Goal: Transaction & Acquisition: Obtain resource

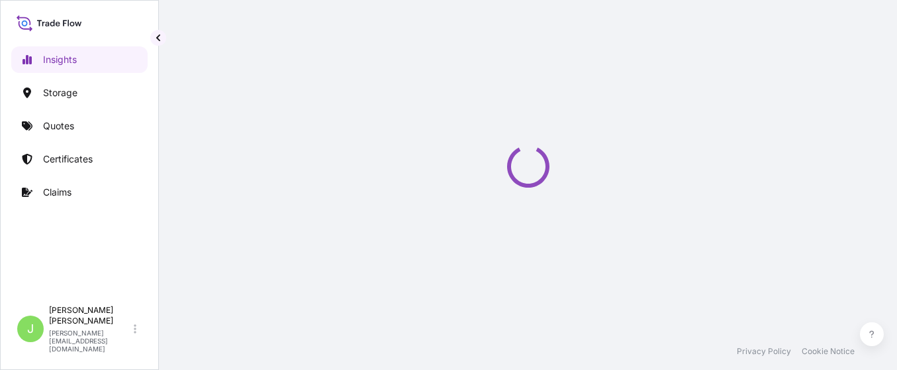
select select "2025"
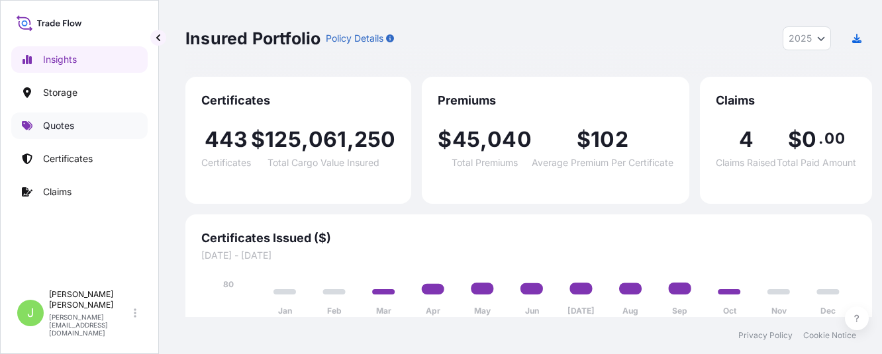
click at [100, 128] on link "Quotes" at bounding box center [79, 126] width 136 height 26
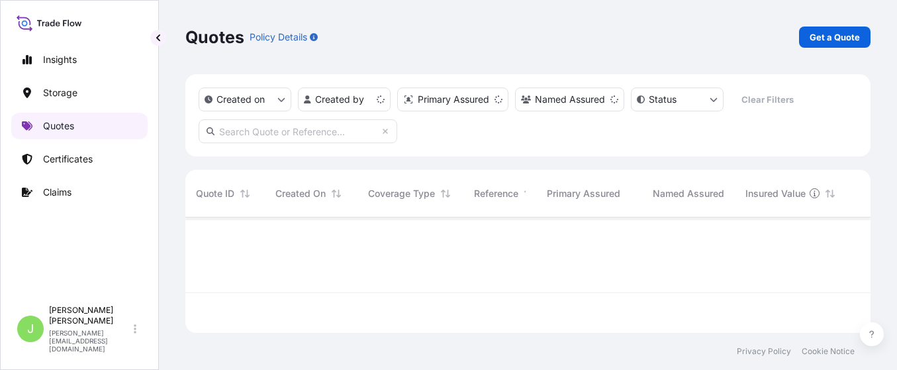
scroll to position [107, 670]
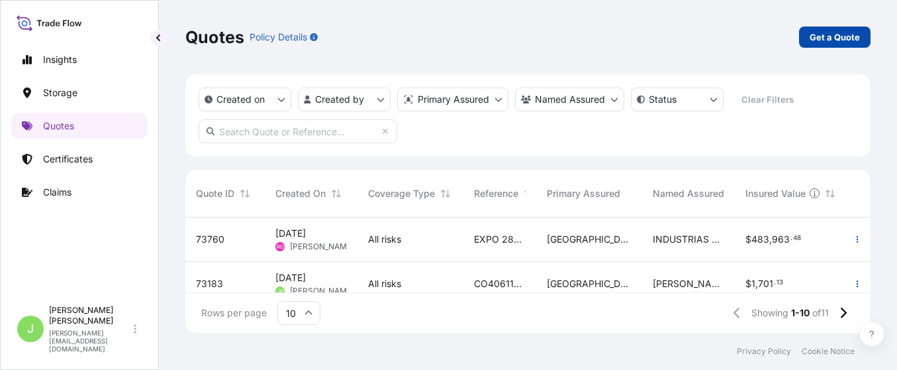
click at [842, 43] on p "Get a Quote" at bounding box center [835, 36] width 50 height 13
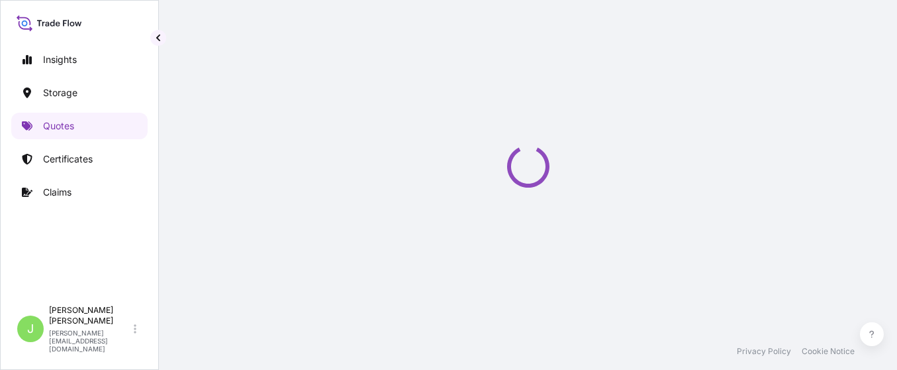
select select "Water"
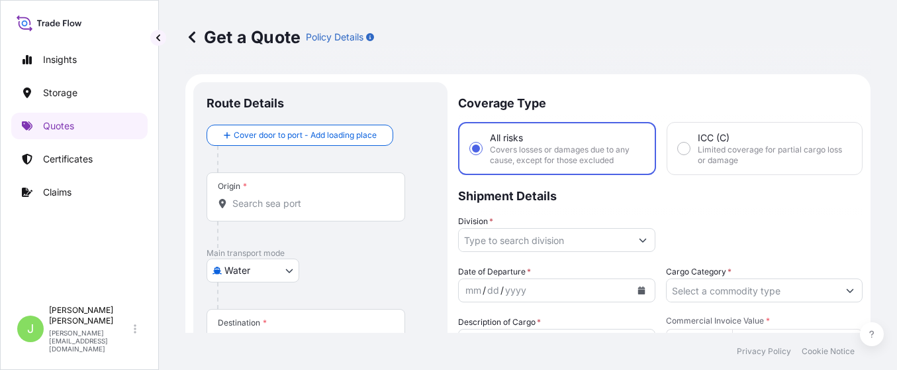
scroll to position [21, 0]
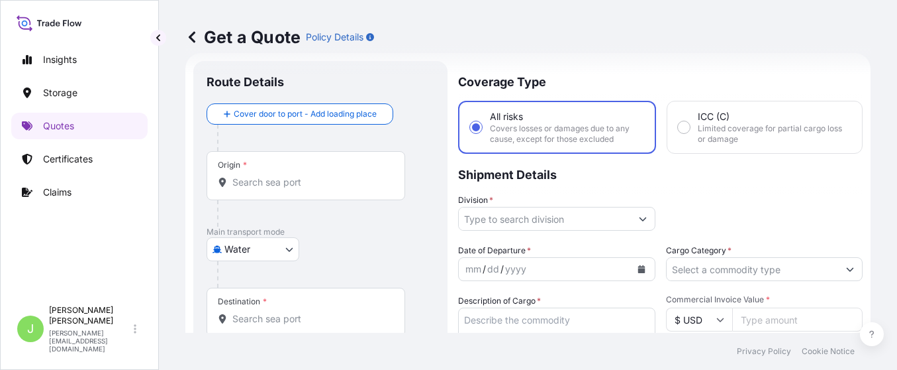
click at [267, 250] on body "Insights Storage Quotes Certificates Claims J Juan Pallares juan.pallaresm@bdpi…" at bounding box center [448, 185] width 897 height 370
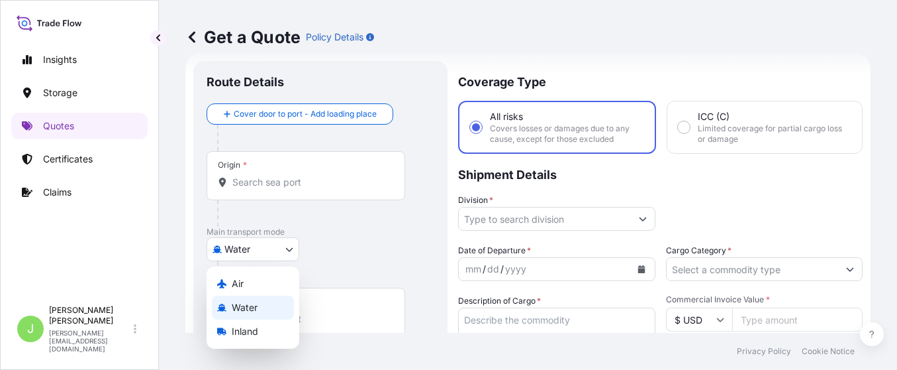
click at [236, 313] on span "Water" at bounding box center [245, 307] width 26 height 13
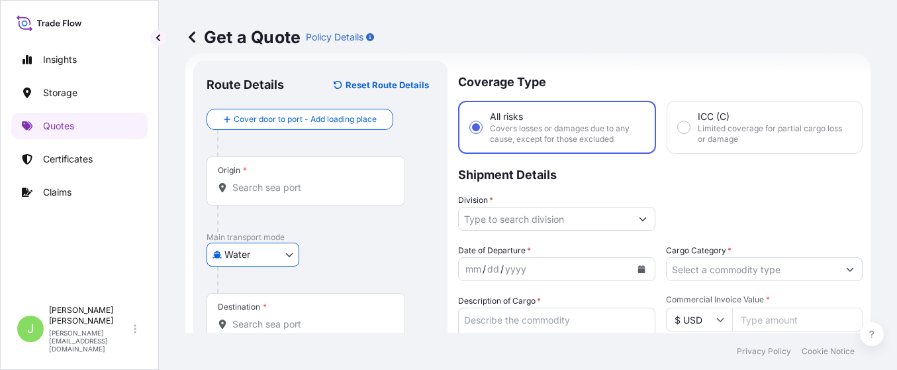
drag, startPoint x: 276, startPoint y: 199, endPoint x: 204, endPoint y: 116, distance: 110.3
click at [274, 195] on div "Origin *" at bounding box center [306, 180] width 199 height 49
click at [274, 194] on input "Origin *" at bounding box center [310, 187] width 156 height 13
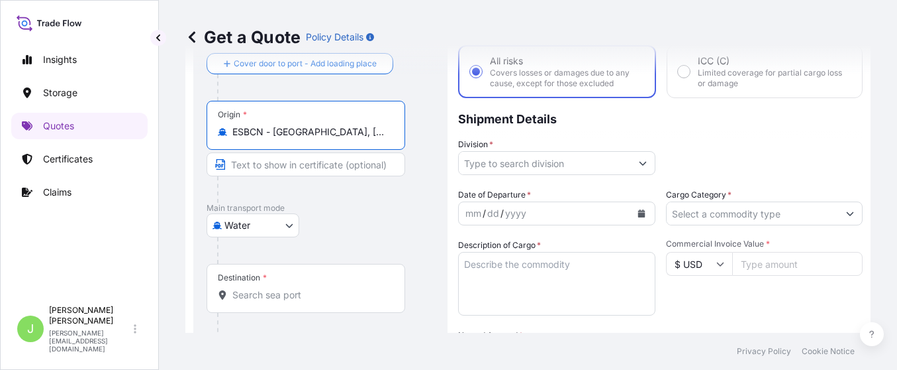
scroll to position [121, 0]
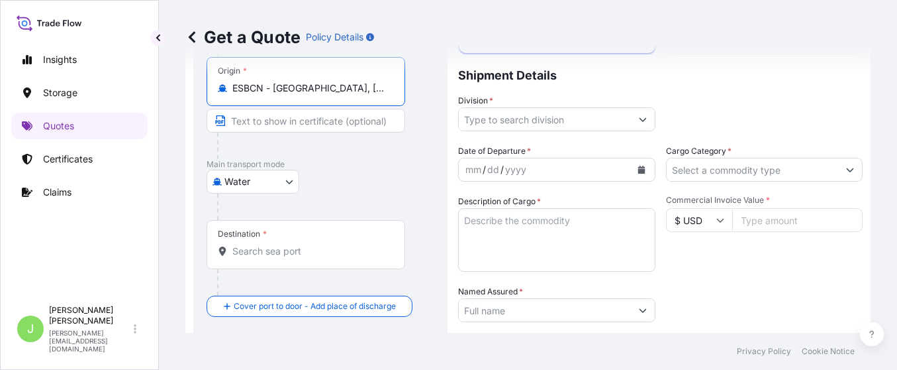
type input "ESBCN - Barcelona, Spain"
click at [312, 260] on div "Destination *" at bounding box center [306, 244] width 199 height 49
click at [312, 258] on input "Destination *" at bounding box center [310, 250] width 156 height 13
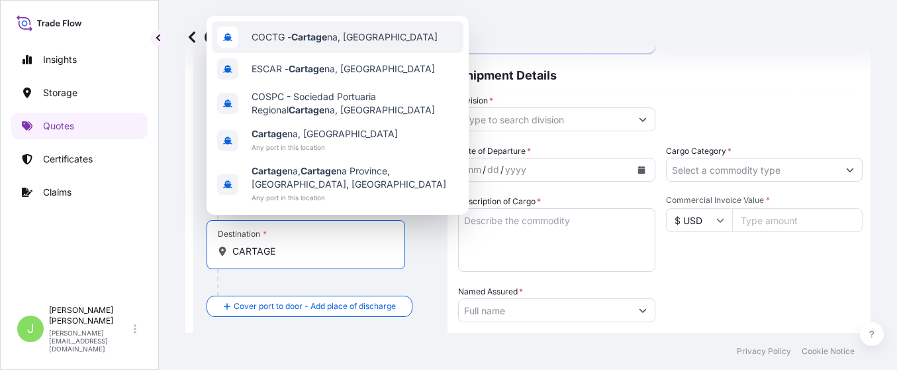
click at [296, 48] on div "COCTG - Cartage na, Colombia" at bounding box center [338, 37] width 252 height 32
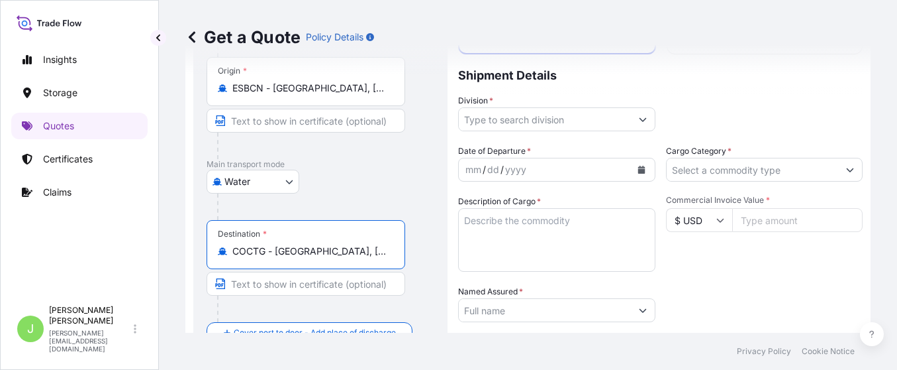
type input "COCTG - Cartagena, Colombia"
click at [428, 185] on div "Water Air Water Inland" at bounding box center [323, 182] width 232 height 24
click at [527, 117] on input "Division *" at bounding box center [549, 119] width 170 height 24
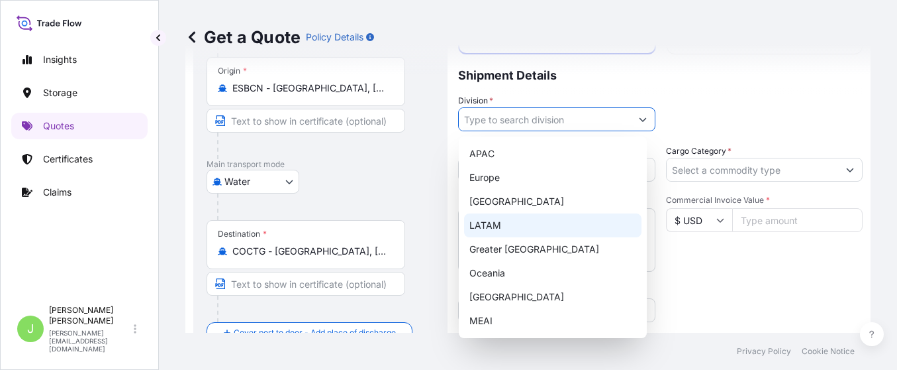
click at [497, 215] on div "LATAM" at bounding box center [552, 225] width 177 height 24
type input "LATAM"
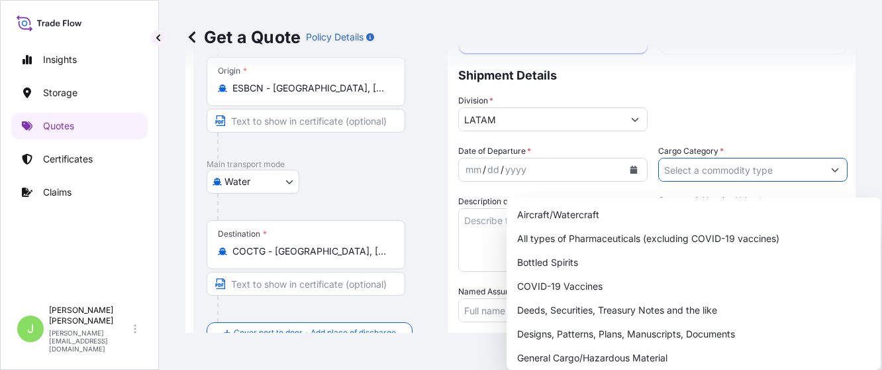
click at [716, 173] on input "Cargo Category *" at bounding box center [741, 170] width 164 height 24
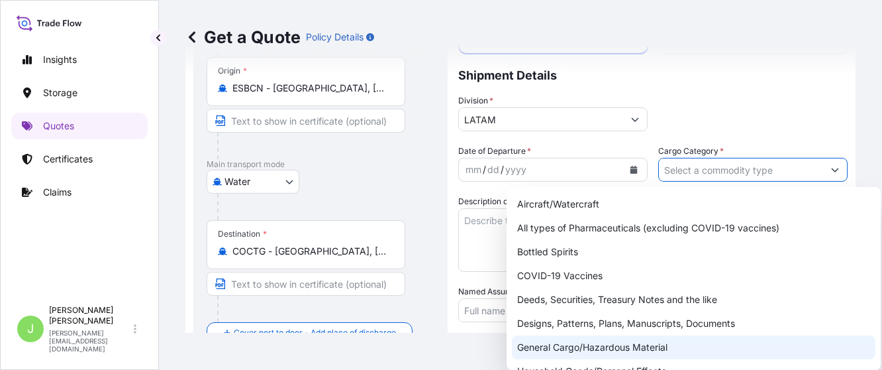
click at [572, 344] on div "General Cargo/Hazardous Material" at bounding box center [694, 347] width 364 height 24
type input "General Cargo/Hazardous Material"
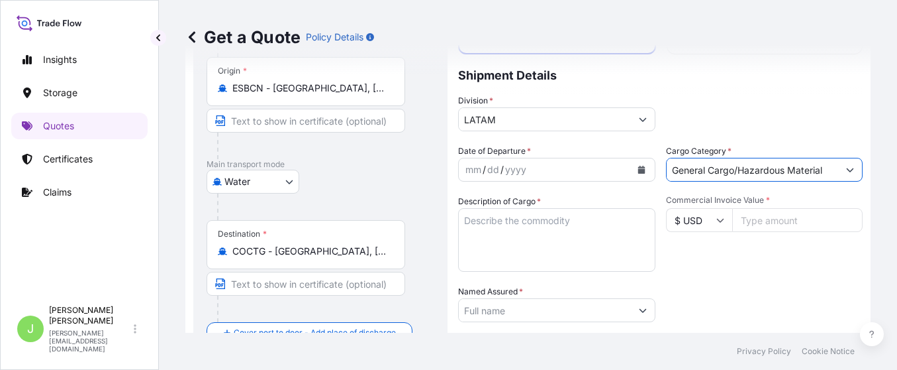
click at [734, 262] on div "Commercial Invoice Value * $ USD" at bounding box center [764, 233] width 197 height 77
click at [638, 171] on icon "Calendar" at bounding box center [641, 170] width 7 height 8
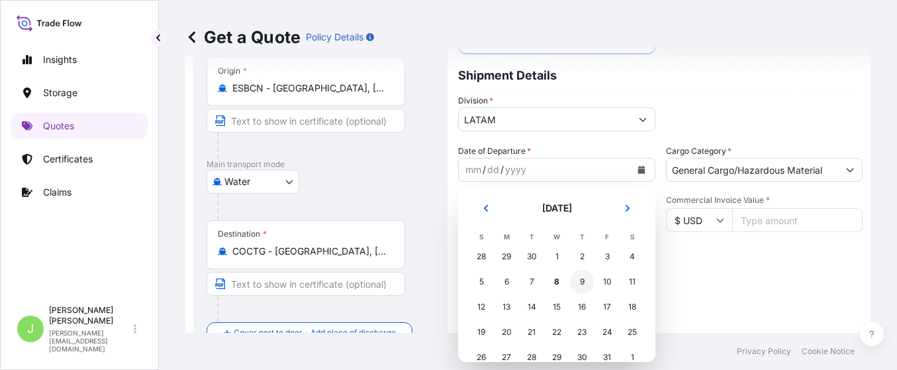
click at [583, 282] on div "9" at bounding box center [582, 282] width 24 height 24
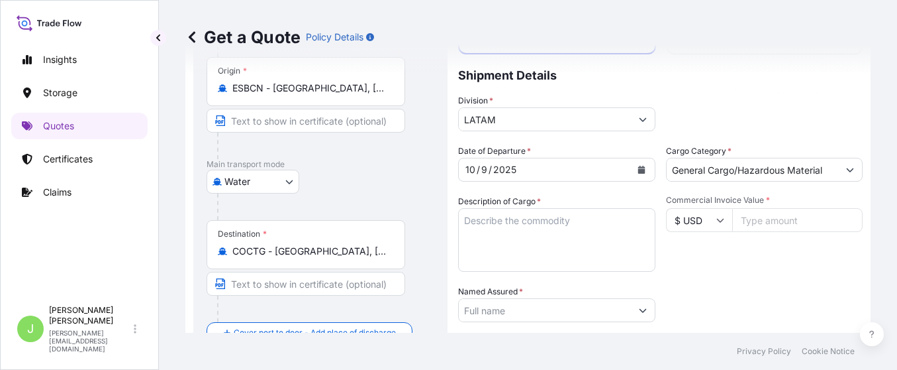
click at [569, 131] on div "Coverage Type All risks Covers losses or damages due to any cause, except for t…" at bounding box center [660, 267] width 405 height 610
click at [506, 230] on textarea "Description of Cargo *" at bounding box center [556, 240] width 197 height 64
paste textarea "BARRAS MOVILES Y REPUESTOS"
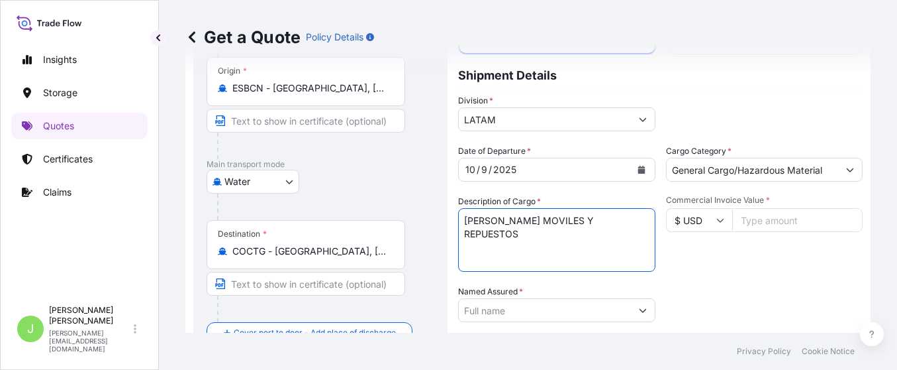
type textarea "BARRAS MOVILES Y REPUESTOS"
click at [744, 211] on input "Commercial Invoice Value *" at bounding box center [797, 220] width 131 height 24
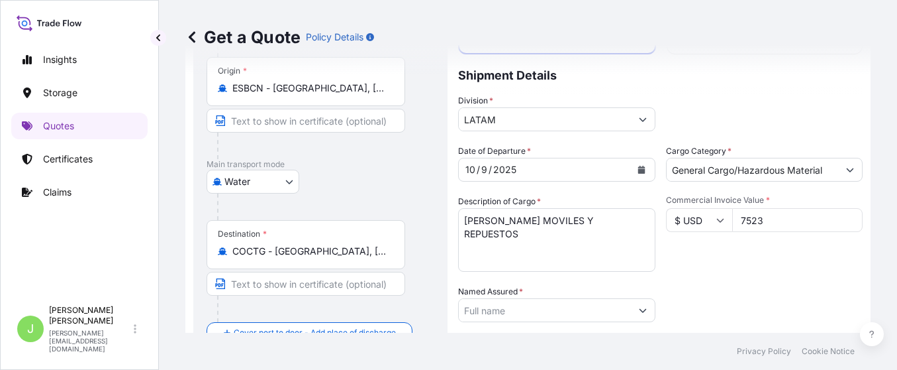
type input "75239"
type input "75239.5"
click at [539, 325] on div "Date of Departure * 10 / 9 / 2025 Cargo Category * General Cargo/Hazardous Mate…" at bounding box center [660, 308] width 405 height 328
click at [539, 298] on div at bounding box center [556, 310] width 197 height 24
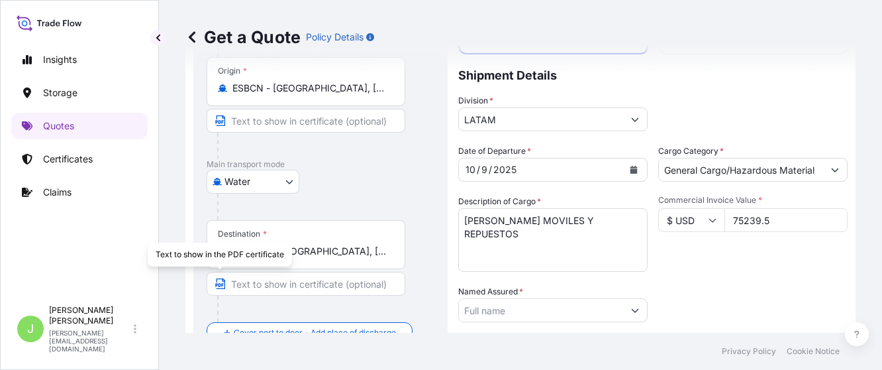
click at [583, 311] on input "Named Assured *" at bounding box center [541, 310] width 164 height 24
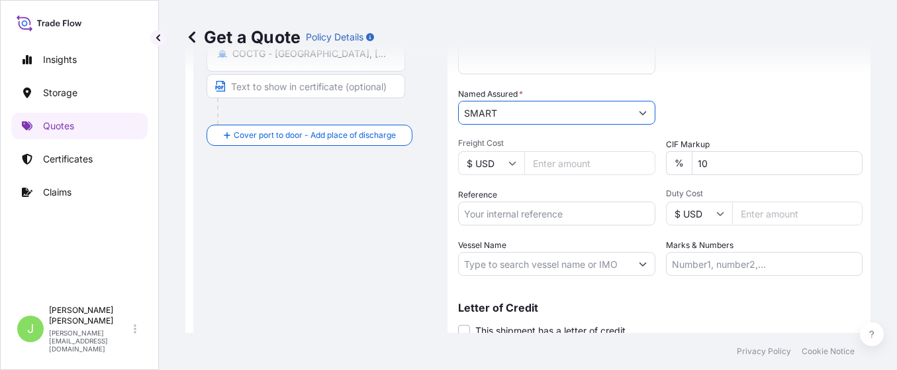
scroll to position [319, 0]
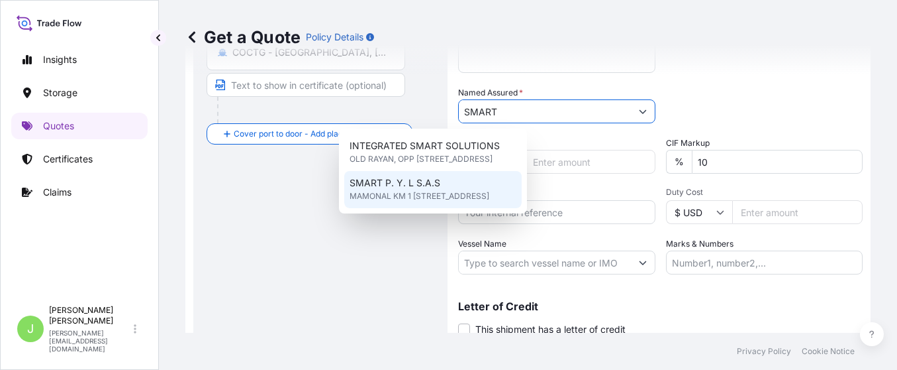
click at [488, 195] on span "MAMONAL KM 1 SECTOR BELLA VISTA N° 7C 39 CENTRO LOGISTICO BLOC PORT 1 OFICINA 2…" at bounding box center [420, 195] width 140 height 13
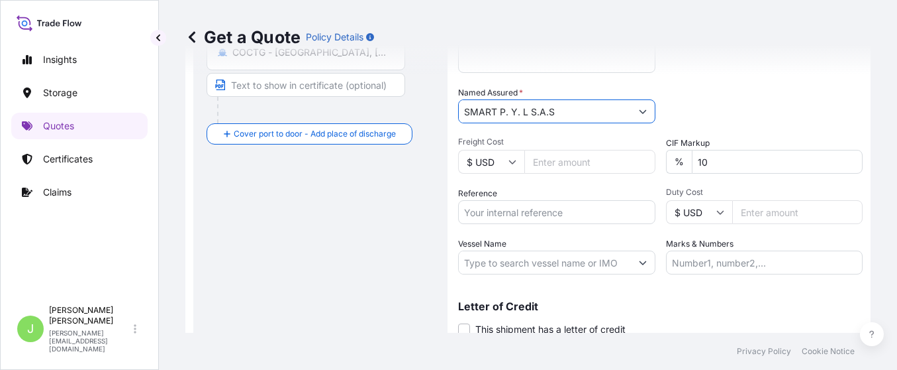
type input "SMART P. Y. L S.A.S"
click at [570, 164] on input "Freight Cost" at bounding box center [590, 162] width 131 height 24
type input "1810"
type input "1810.29"
paste input "CO4011155979"
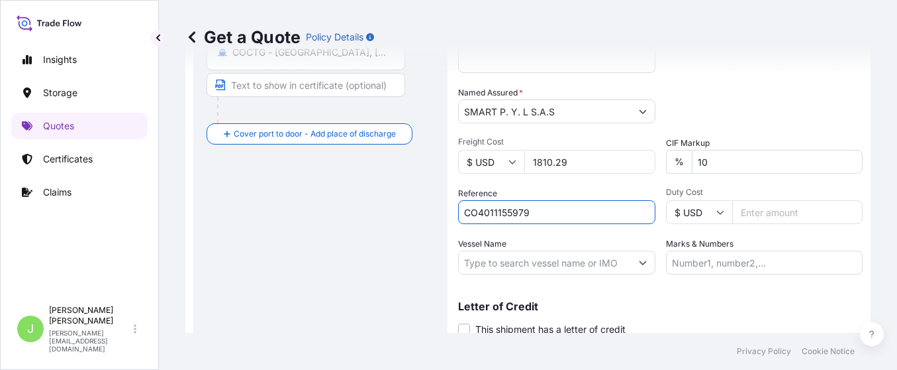
type input "CO4011155979"
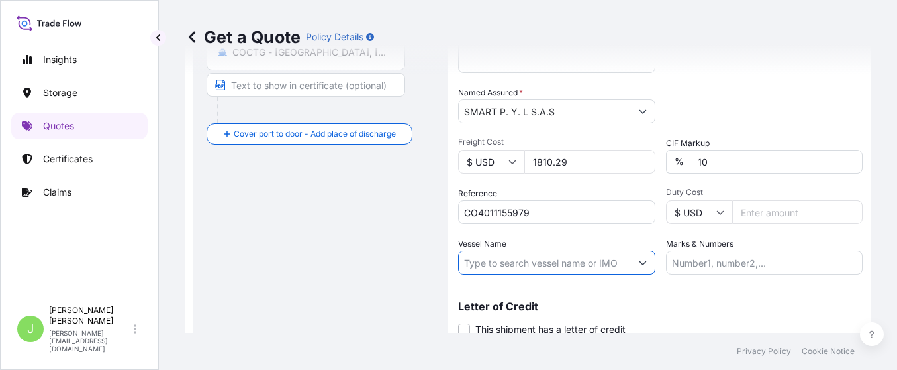
click at [567, 264] on input "Vessel Name" at bounding box center [545, 262] width 172 height 24
paste input "CMA CGM BOLDNESS ( 0DVN7S1MA)"
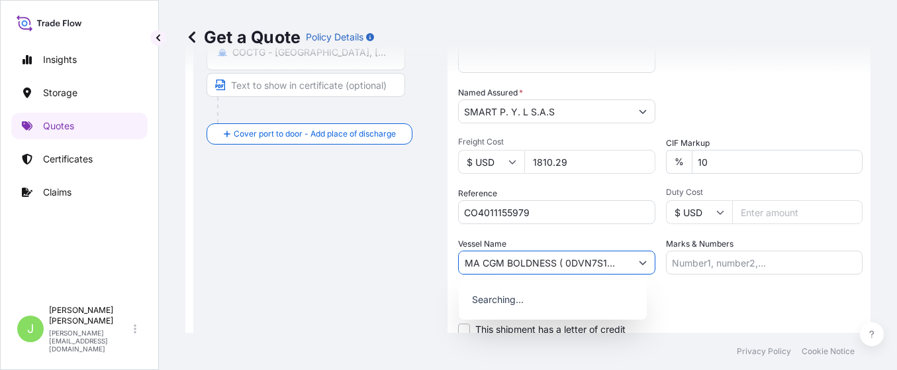
click at [562, 260] on input "CMA CGM BOLDNESS ( 0DVN7S1MA)" at bounding box center [545, 262] width 172 height 24
type input "CMA CGM BOLDNESS // 0DVN7S1MA"
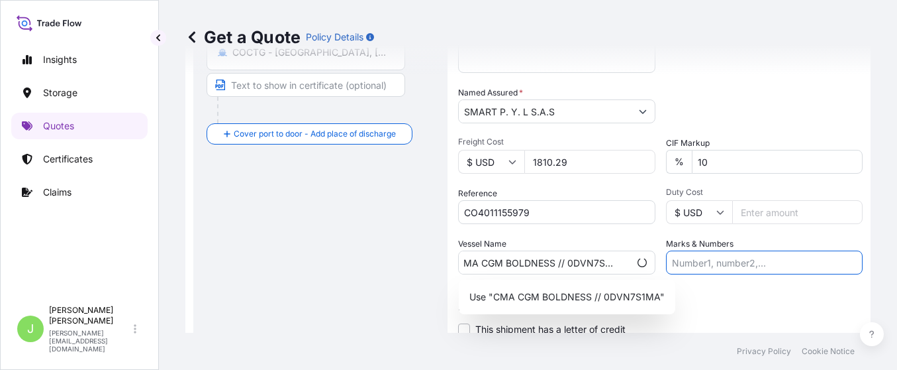
scroll to position [0, 0]
click at [538, 298] on p "Use "CMA CGM BOLDNESS // 0DVN7S1MA"" at bounding box center [567, 296] width 195 height 13
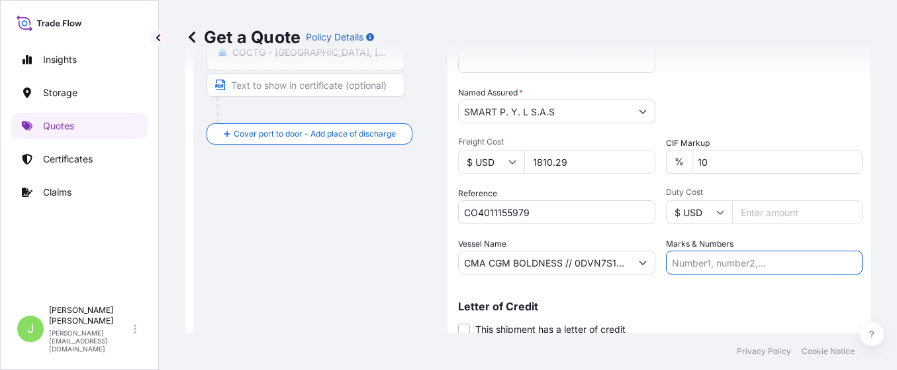
paste input "1625209226"
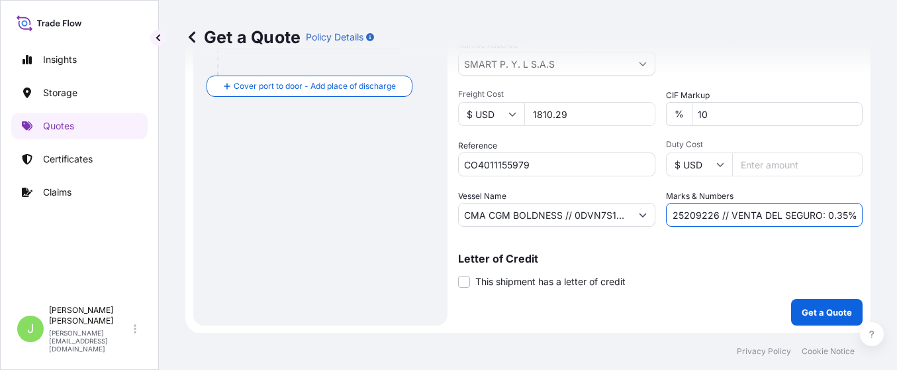
scroll to position [368, 0]
type input "1625209226 // VENTA DEL SEGURO: 0.35%"
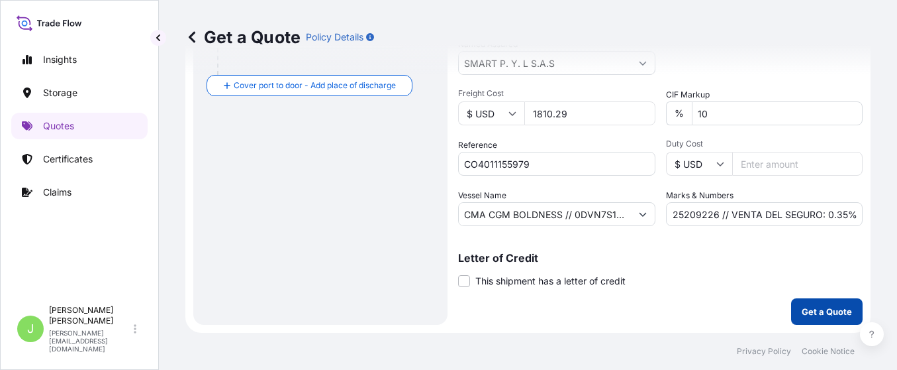
click at [809, 309] on p "Get a Quote" at bounding box center [827, 311] width 50 height 13
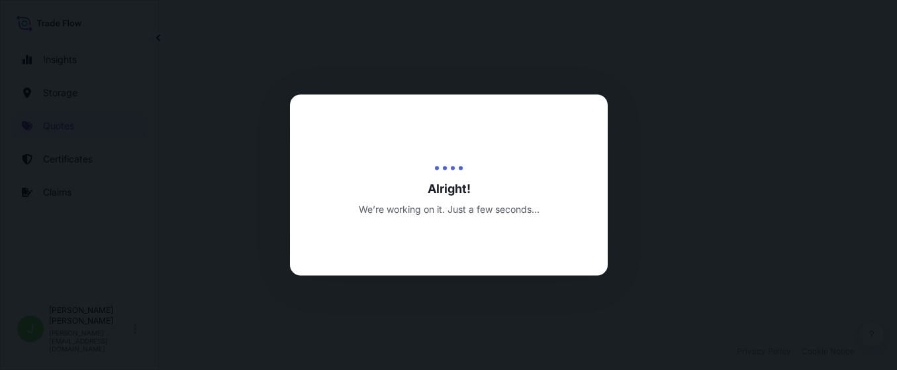
select select "Water"
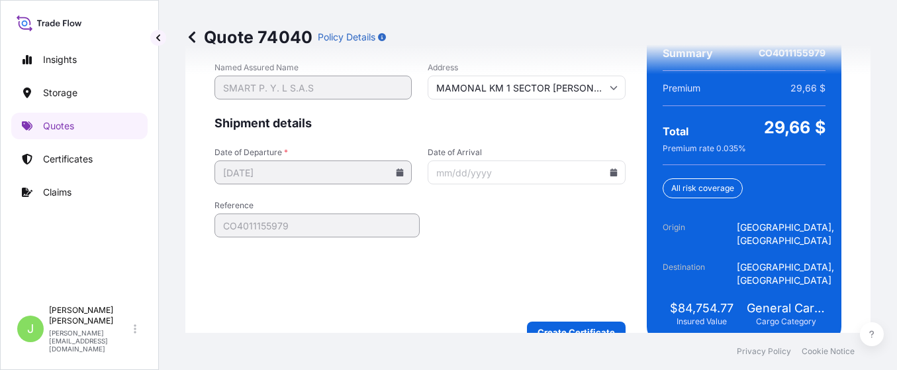
scroll to position [2188, 0]
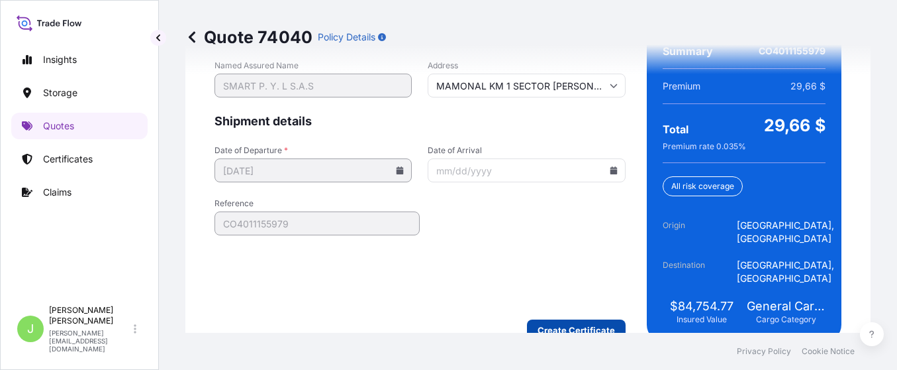
type input "MAMONAL KM 1 SECTOR BELLA VISTAN° 7C 39 CENTRO LOGISTICOBLOC PORT 1 OFICINA 23C…"
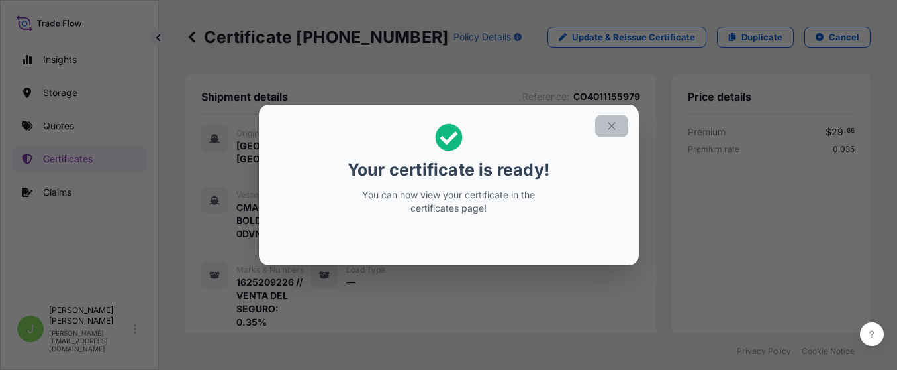
click at [613, 121] on icon "button" at bounding box center [612, 126] width 12 height 12
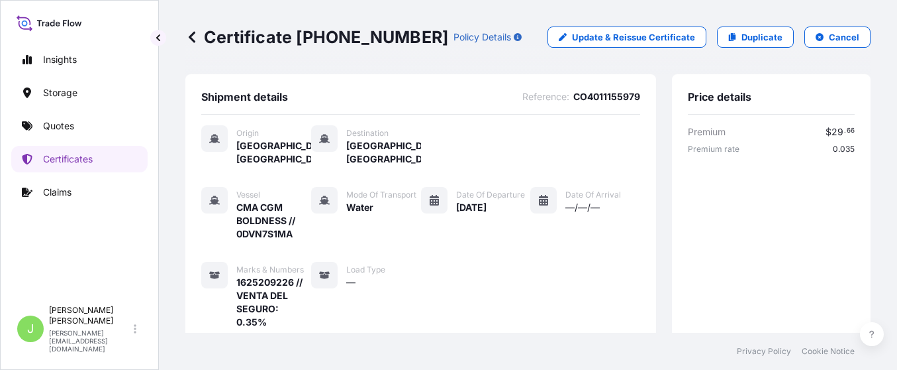
scroll to position [489, 0]
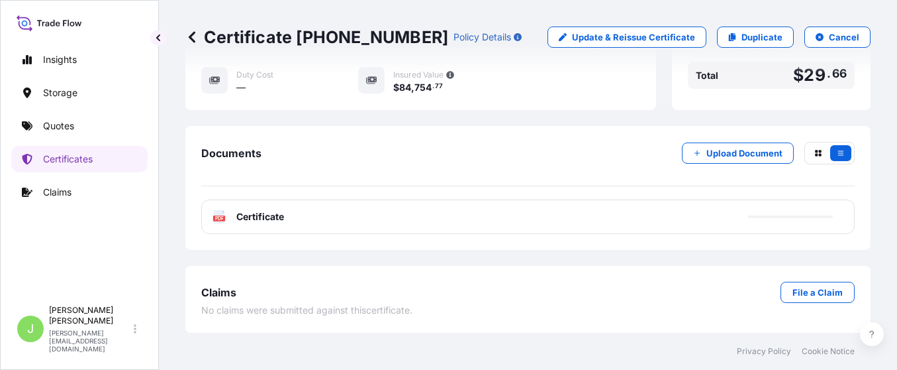
drag, startPoint x: 260, startPoint y: 198, endPoint x: 252, endPoint y: 232, distance: 35.5
click at [260, 199] on div "Documents Upload Document PDF Certificate" at bounding box center [528, 188] width 654 height 92
click at [252, 233] on div "PDF Certificate" at bounding box center [528, 216] width 654 height 34
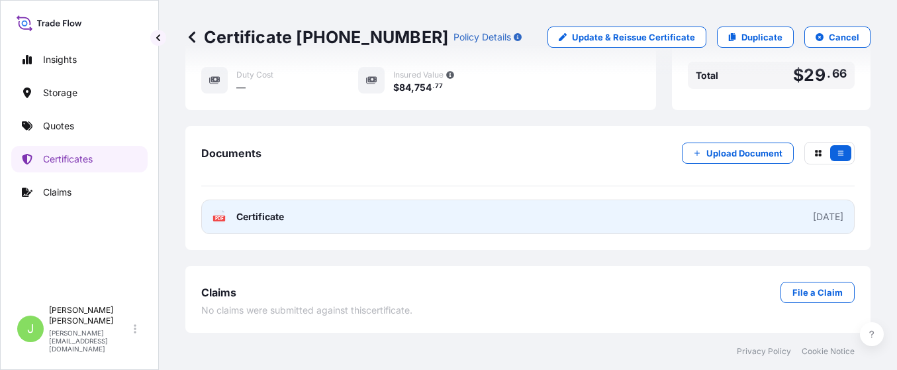
click at [419, 216] on link "PDF Certificate 2025-10-08" at bounding box center [528, 216] width 654 height 34
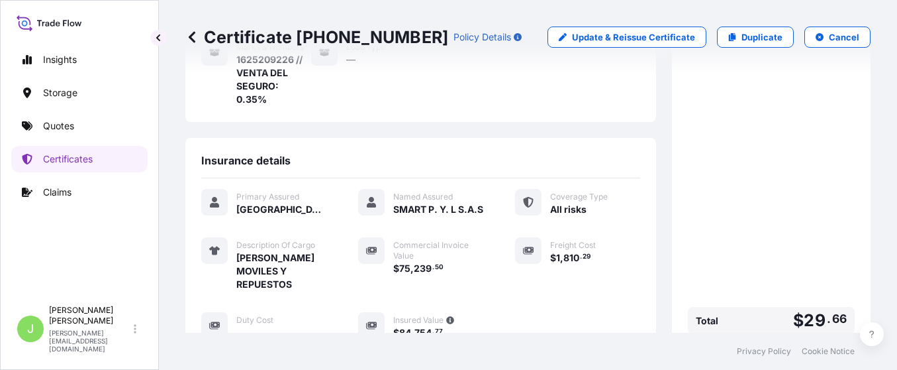
scroll to position [0, 0]
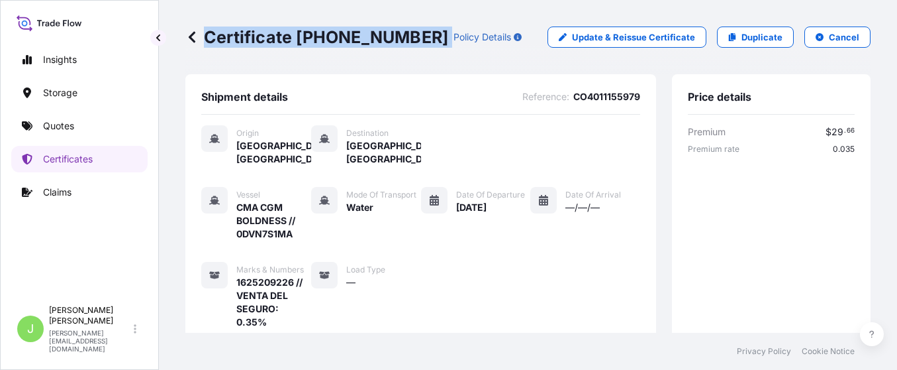
drag, startPoint x: 205, startPoint y: 37, endPoint x: 403, endPoint y: 48, distance: 198.3
click at [403, 48] on div "Certificate 31619-468-1 Policy Details Update & Reissue Certificate Duplicate C…" at bounding box center [527, 37] width 685 height 74
copy p "Certificate 31619-468-1"
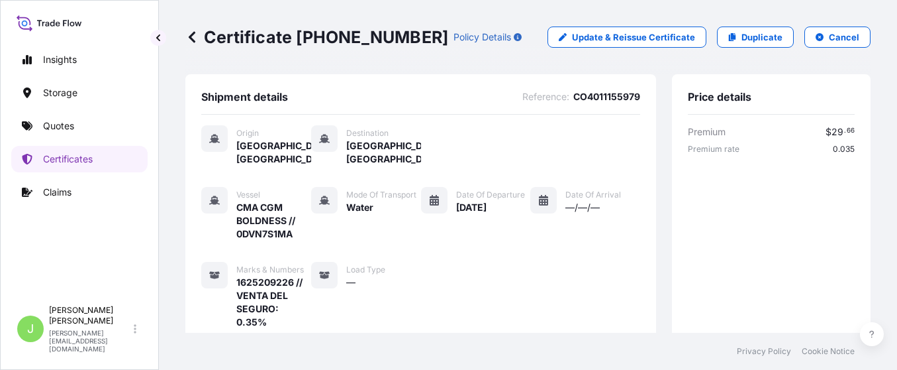
click at [400, 117] on div "Origin Barcelona, Spain Destination Cartagena, Colombia Vessel CMA CGM BOLDNESS…" at bounding box center [420, 234] width 439 height 238
